Goal: Obtain resource: Download file/media

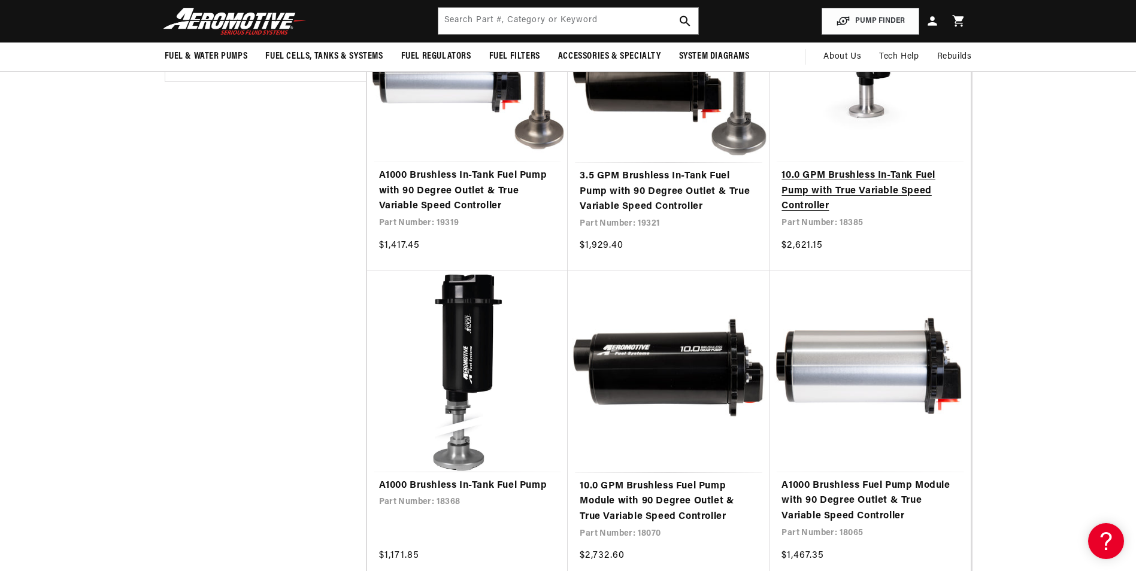
scroll to position [659, 0]
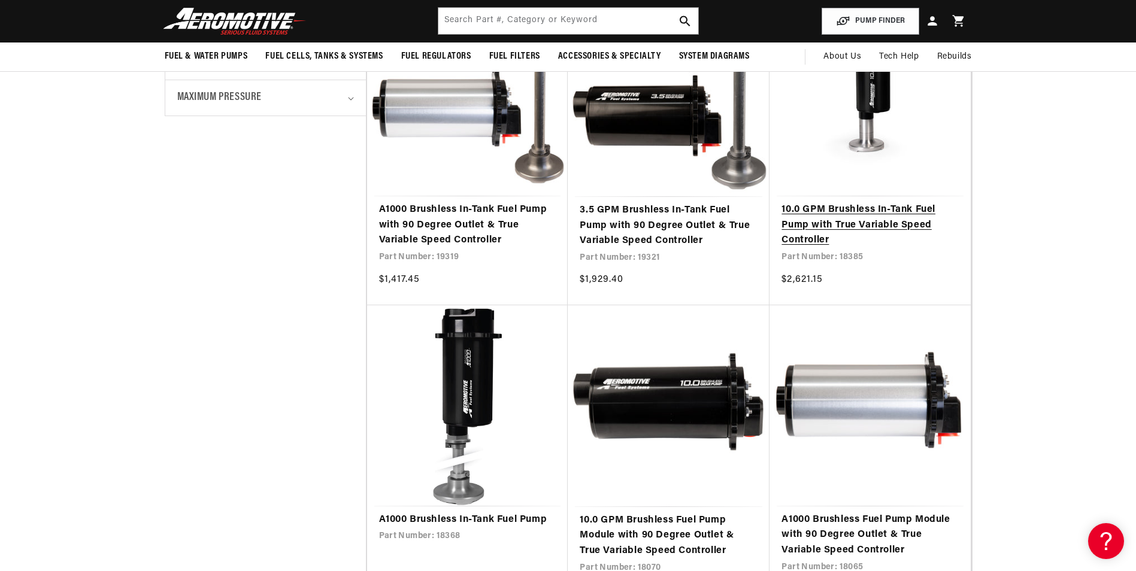
click at [878, 222] on link "10.0 GPM Brushless In-Tank Fuel Pump with True Variable Speed Controller" at bounding box center [869, 225] width 177 height 46
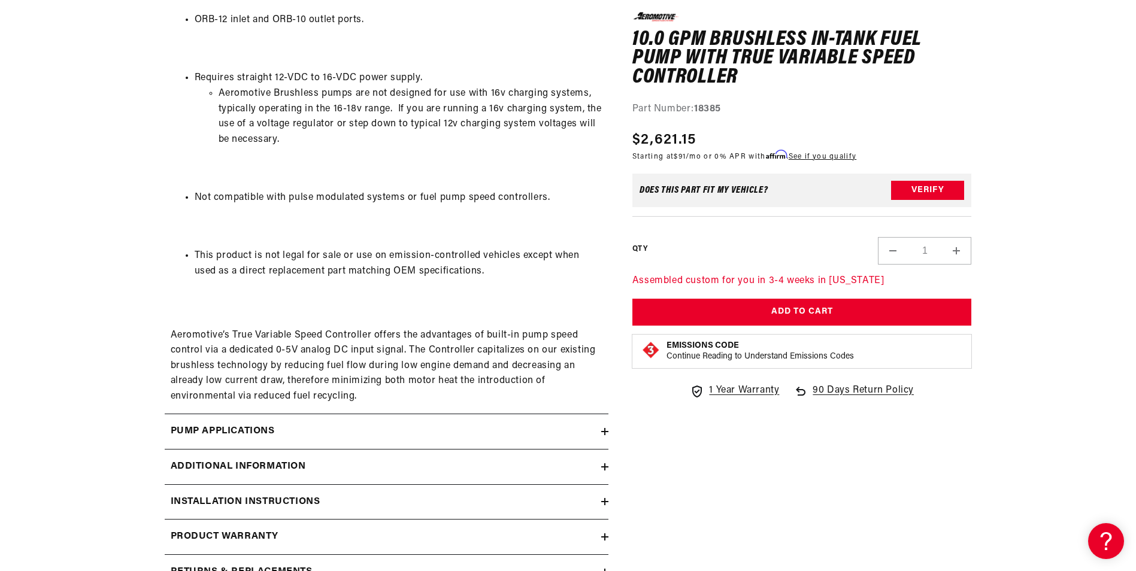
scroll to position [1736, 0]
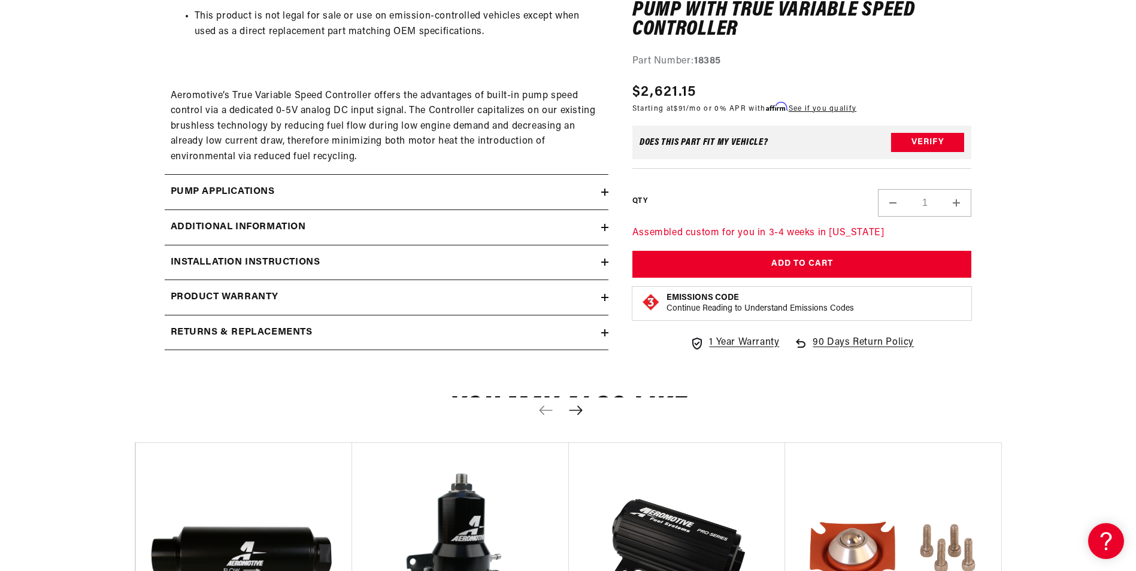
click at [242, 184] on h2 "Pump Applications" at bounding box center [223, 192] width 104 height 16
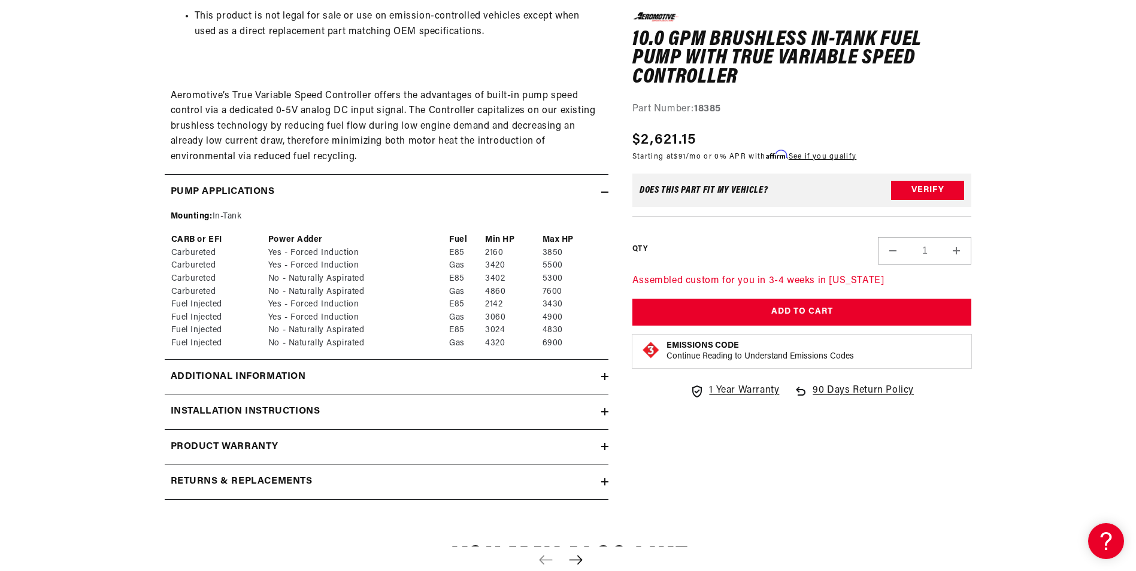
click at [242, 184] on h2 "Pump Applications" at bounding box center [223, 192] width 104 height 16
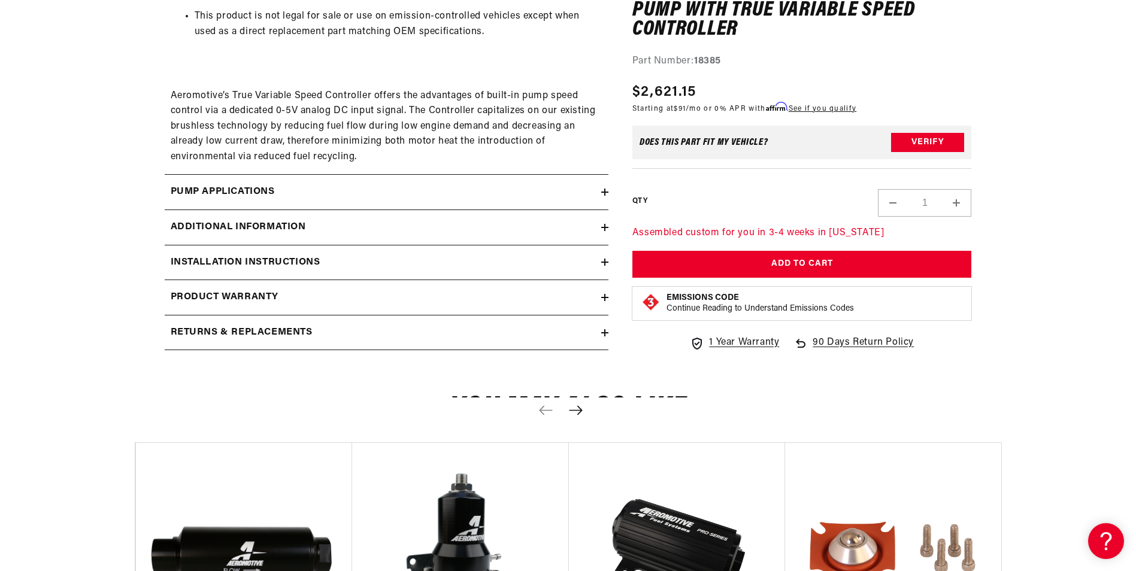
click at [241, 260] on h2 "Installation Instructions" at bounding box center [246, 263] width 150 height 16
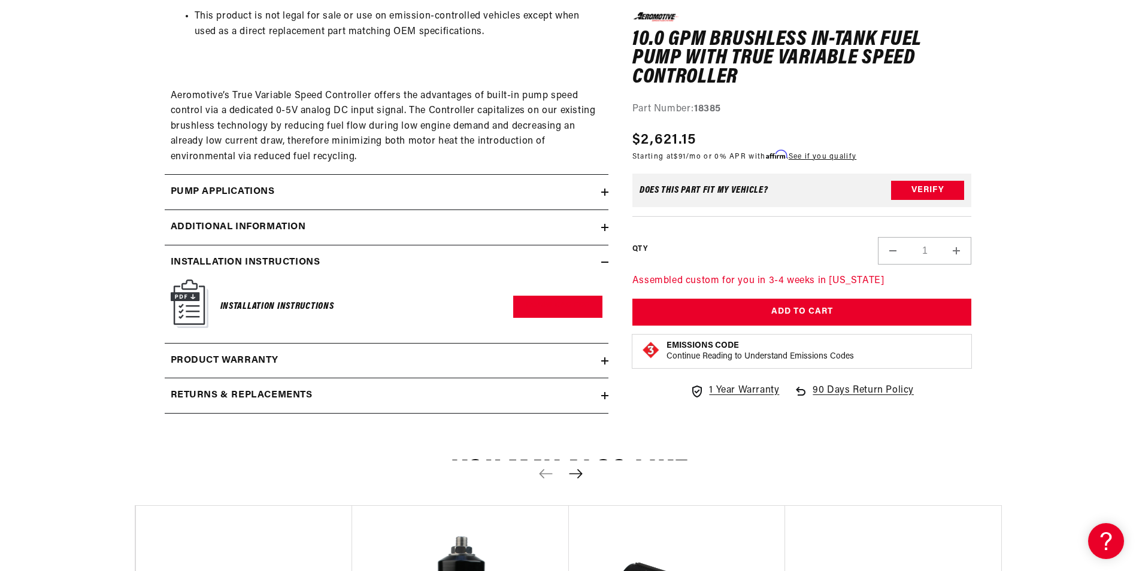
click at [233, 301] on h6 "Installation Instructions" at bounding box center [277, 307] width 114 height 16
click at [192, 307] on img at bounding box center [190, 304] width 38 height 48
click at [520, 305] on link "Download PDF" at bounding box center [557, 307] width 89 height 22
